Goal: Information Seeking & Learning: Learn about a topic

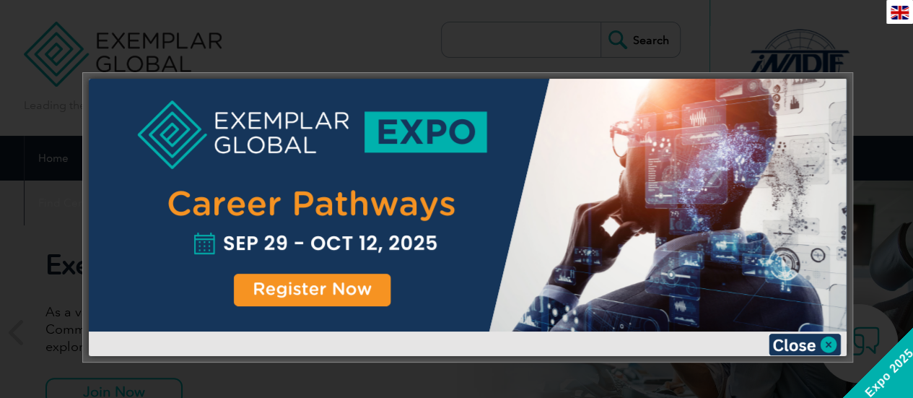
click at [830, 348] on img at bounding box center [804, 344] width 72 height 22
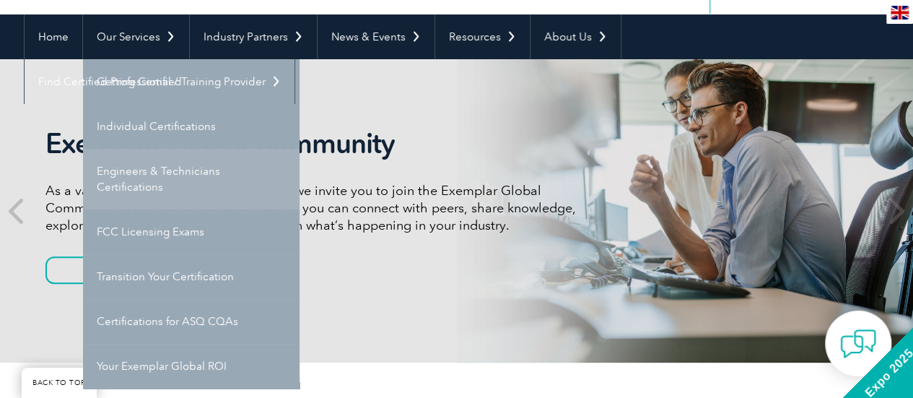
scroll to position [144, 0]
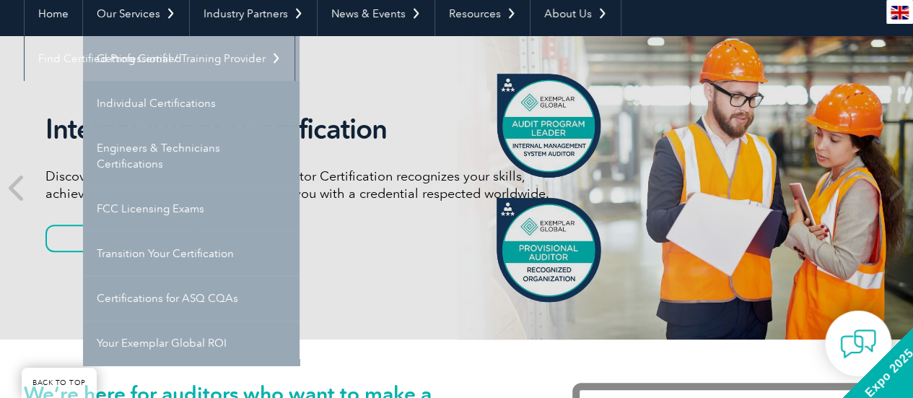
click at [141, 52] on link "Getting Certified" at bounding box center [191, 58] width 216 height 45
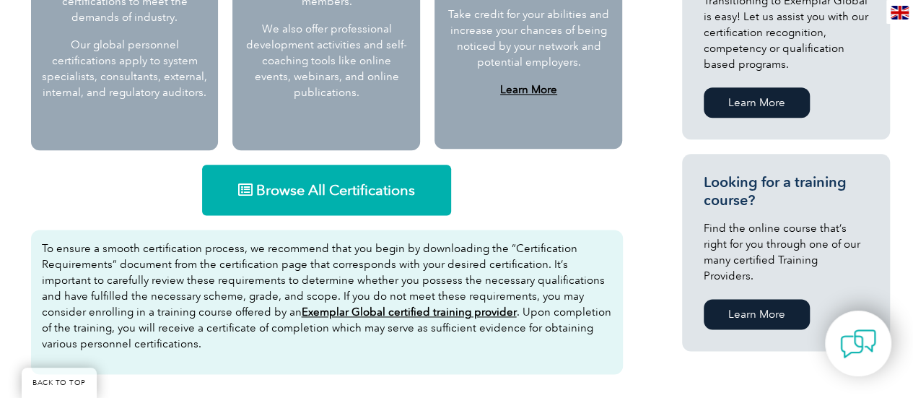
scroll to position [866, 0]
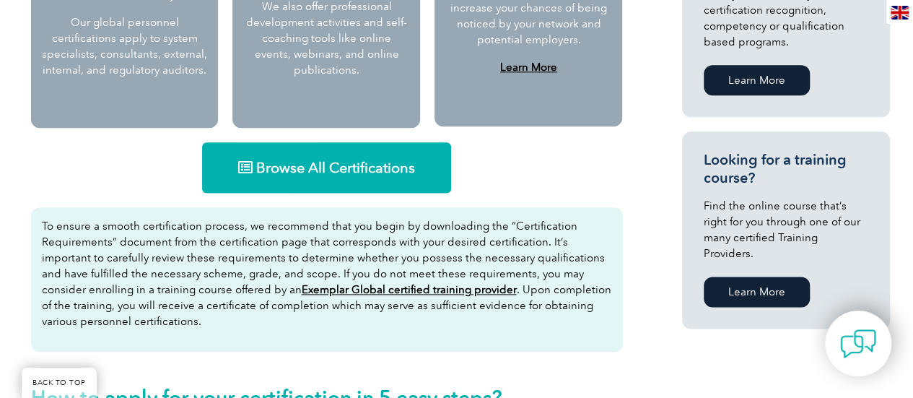
click at [291, 169] on span "Browse All Certifications" at bounding box center [335, 167] width 159 height 14
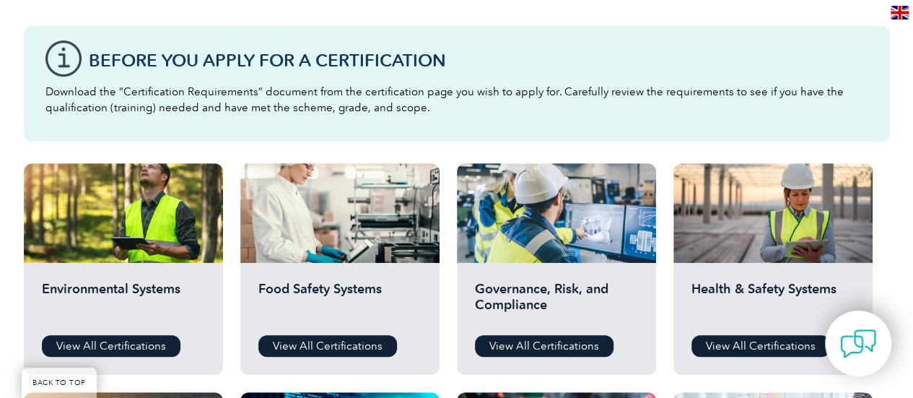
scroll to position [433, 0]
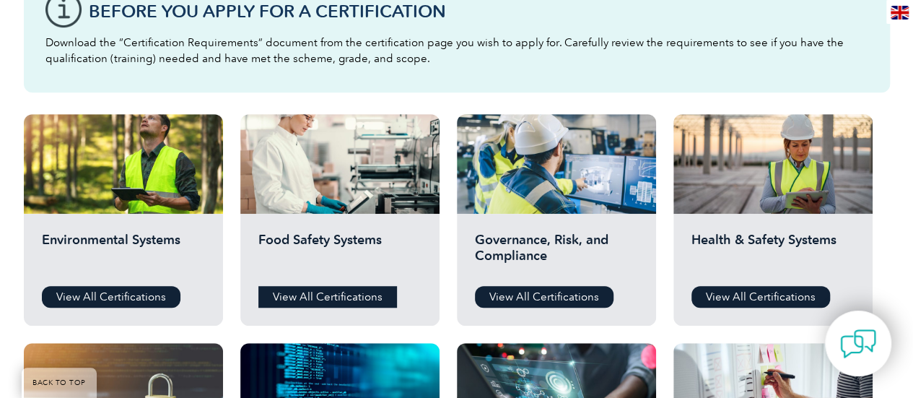
click at [345, 298] on link "View All Certifications" at bounding box center [327, 297] width 139 height 22
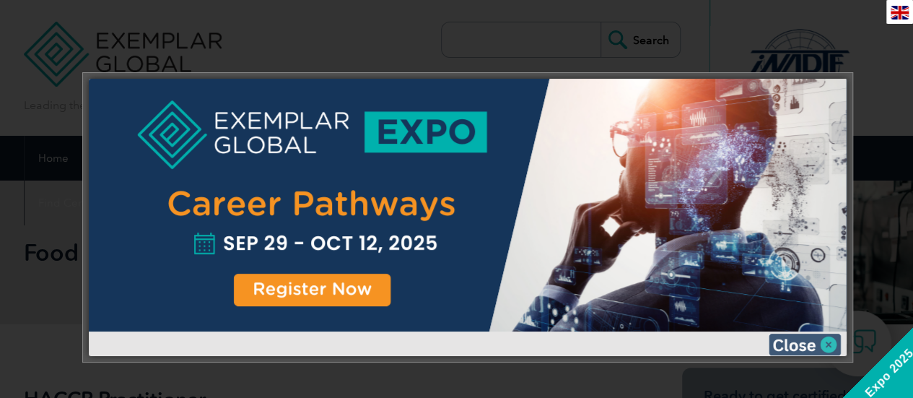
click at [830, 346] on img at bounding box center [804, 344] width 72 height 22
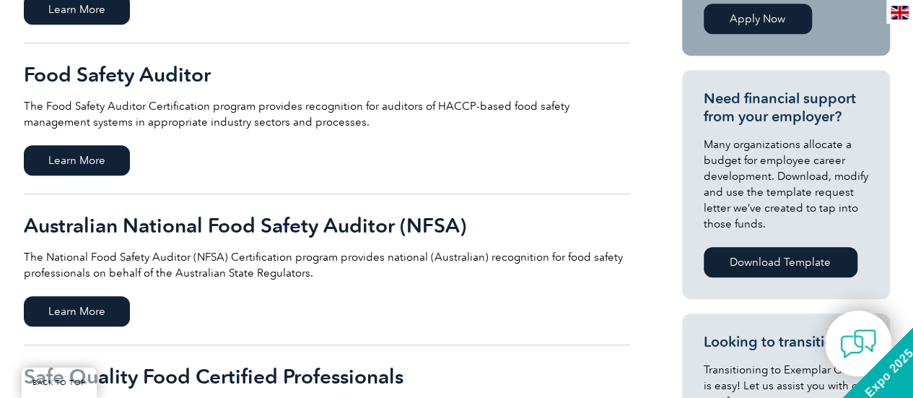
scroll to position [505, 0]
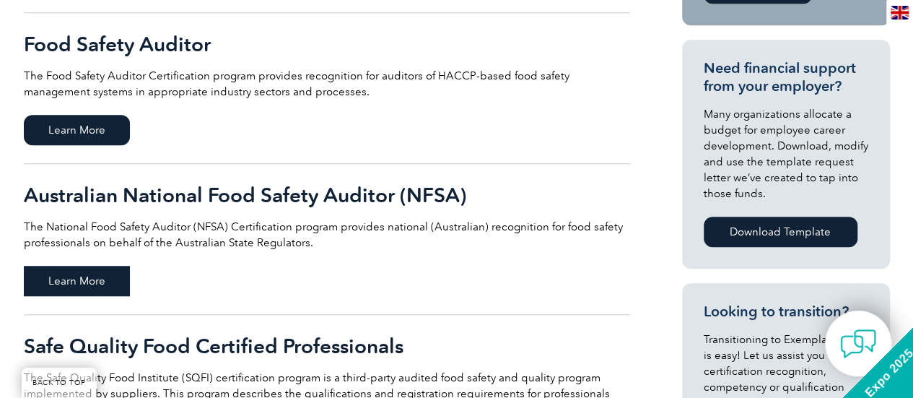
click at [92, 280] on span "Learn More" at bounding box center [77, 281] width 106 height 30
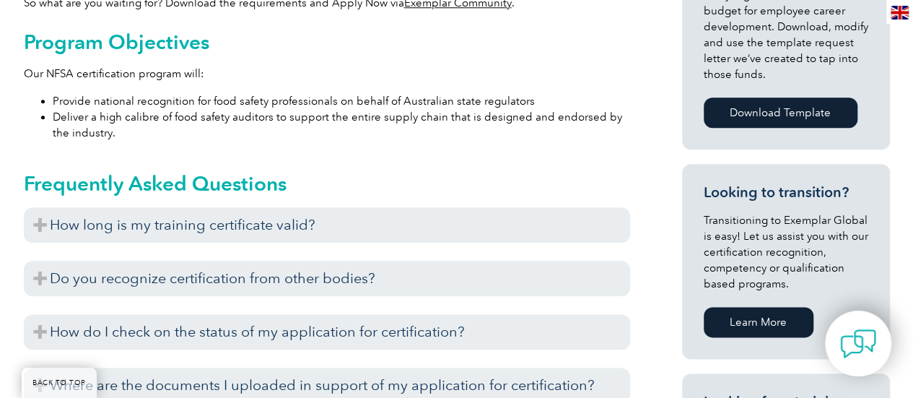
scroll to position [747, 0]
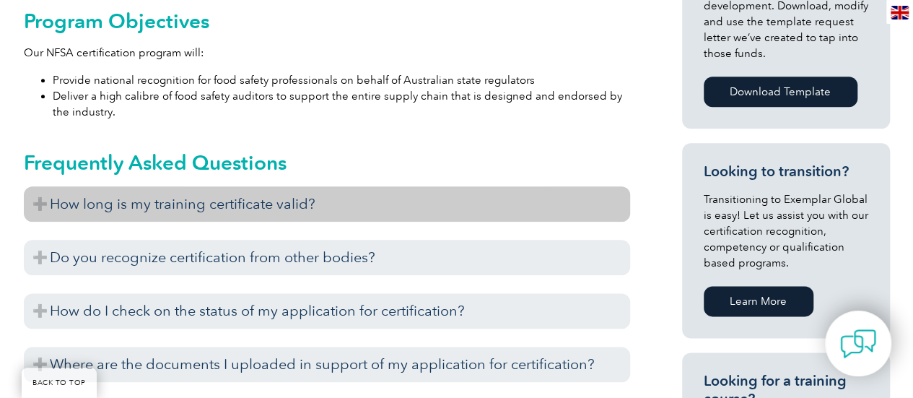
click at [40, 204] on h3 "How long is my training certificate valid?" at bounding box center [327, 203] width 606 height 35
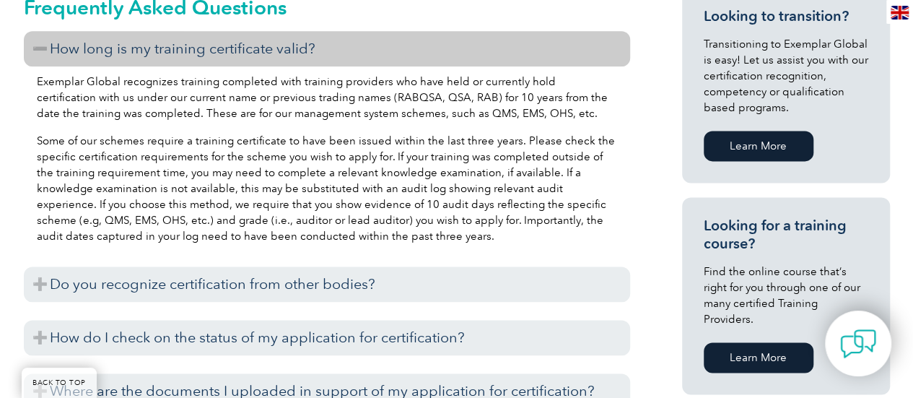
scroll to position [964, 0]
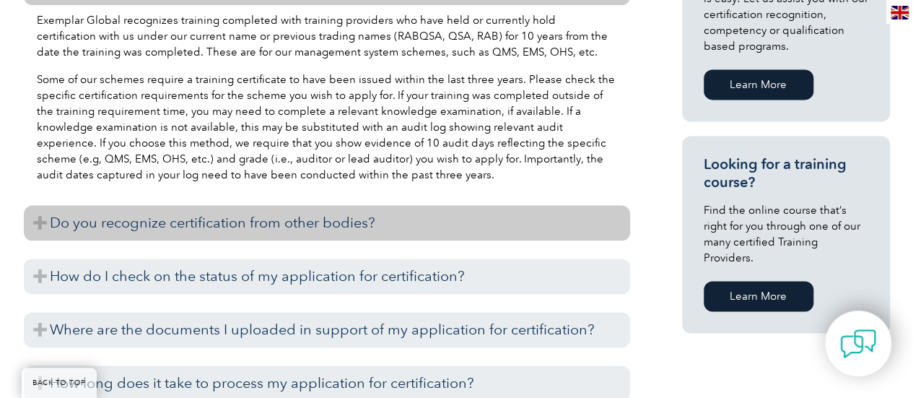
click at [45, 220] on h3 "Do you recognize certification from other bodies?" at bounding box center [327, 222] width 606 height 35
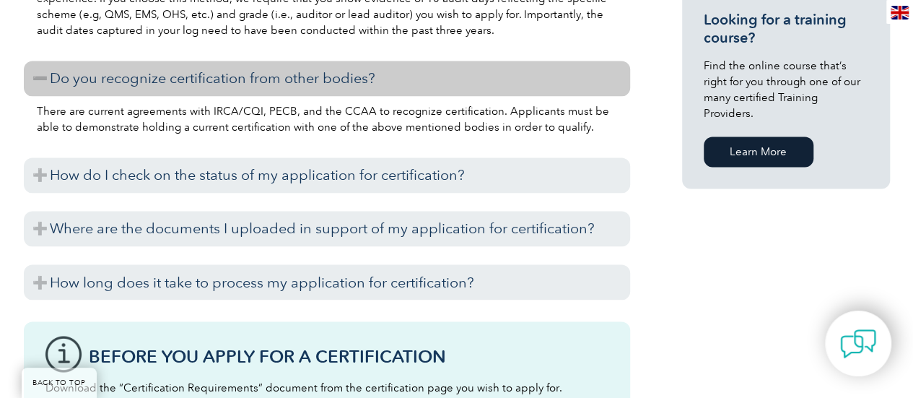
scroll to position [1180, 0]
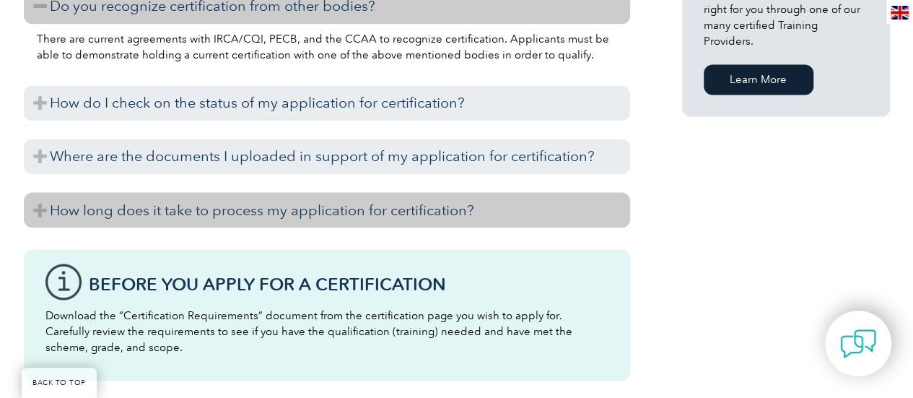
click at [48, 217] on h3 "How long does it take to process my application for certification?" at bounding box center [327, 209] width 606 height 35
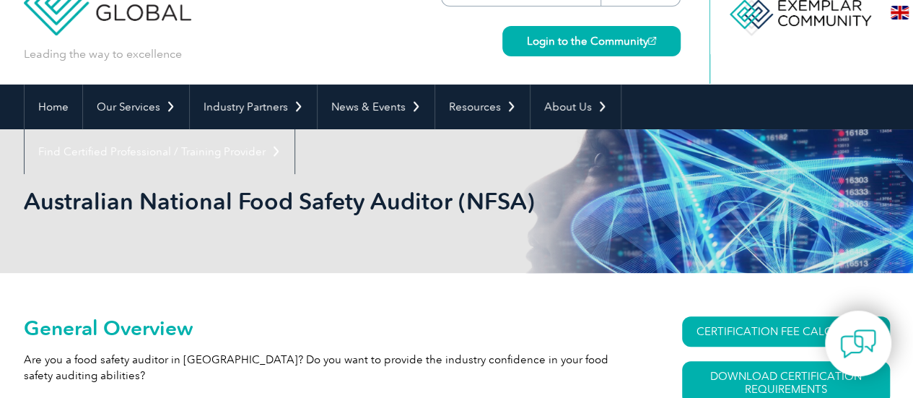
scroll to position [0, 0]
